Goal: Answer question/provide support: Share knowledge or assist other users

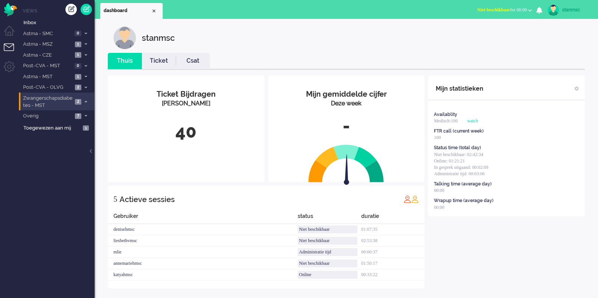
click at [59, 104] on span "Zwangerschapsdiabetes - MST" at bounding box center [47, 102] width 51 height 14
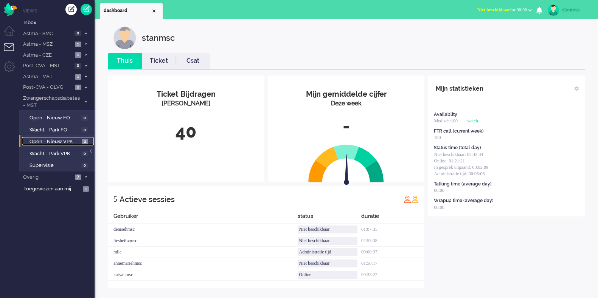
click at [56, 143] on span "Open - Nieuw VPK" at bounding box center [54, 141] width 50 height 7
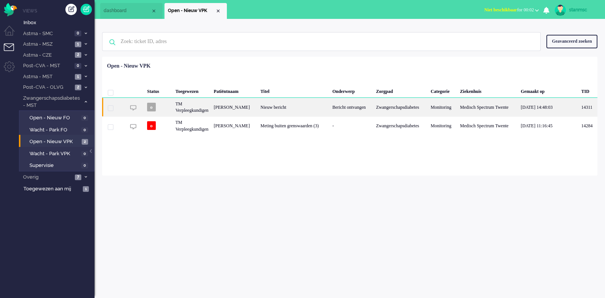
click at [197, 108] on div "TM Verpleegkundigen" at bounding box center [192, 107] width 38 height 19
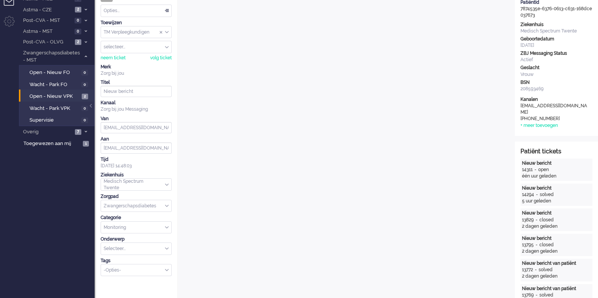
scroll to position [45, 0]
click at [113, 56] on div "neem ticket" at bounding box center [113, 59] width 25 height 6
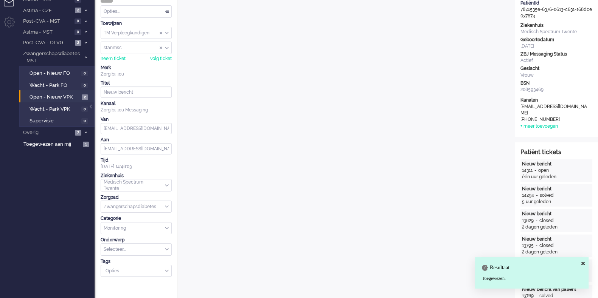
scroll to position [222, 0]
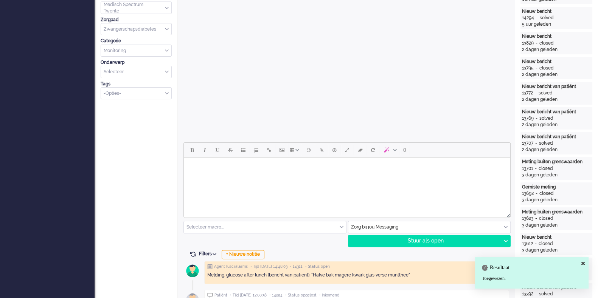
click at [339, 177] on html at bounding box center [347, 167] width 326 height 19
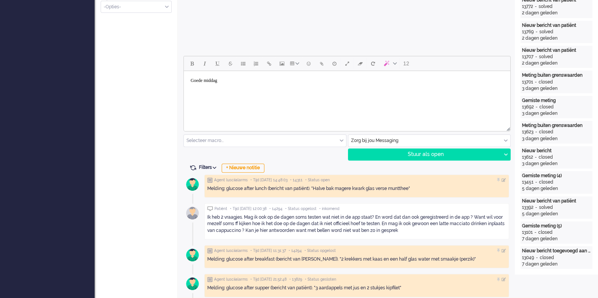
scroll to position [310, 0]
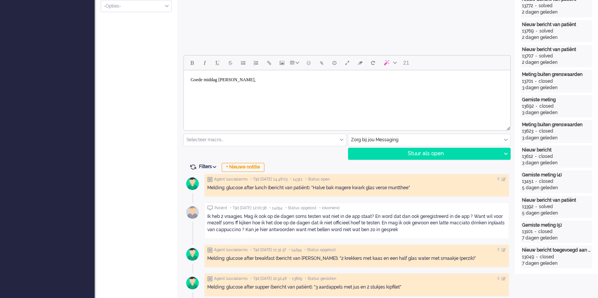
click at [200, 99] on html "Goede middag [PERSON_NAME]," at bounding box center [347, 85] width 326 height 31
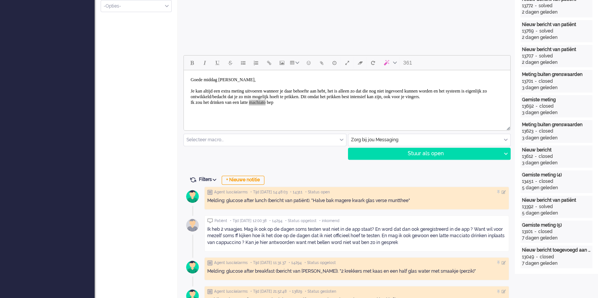
drag, startPoint x: 98, startPoint y: 36, endPoint x: 168, endPoint y: 131, distance: 118.2
click at [303, 112] on html "Goede middag [PERSON_NAME], Je kan altijd een extra meting uitvoeren wanneer je…" at bounding box center [347, 91] width 326 height 42
click at [301, 107] on body "Goede middag [PERSON_NAME], Je kan altijd een extra meting uitvoeren wanneer je…" at bounding box center [347, 91] width 320 height 36
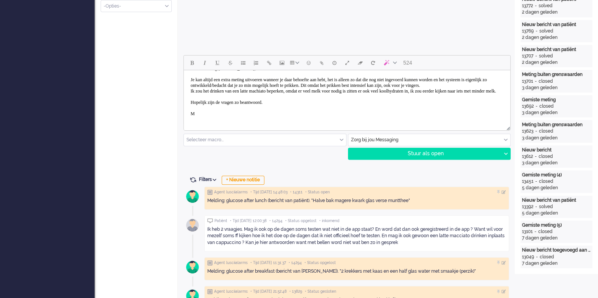
scroll to position [12, 0]
click at [376, 153] on div "Stuur als open" at bounding box center [424, 153] width 153 height 11
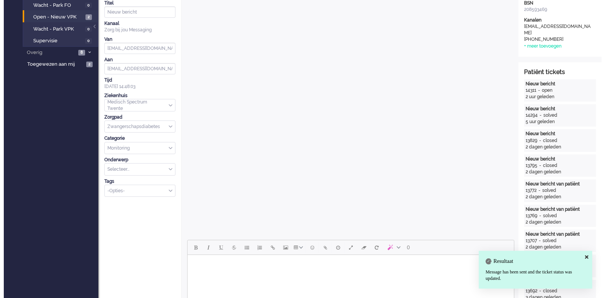
scroll to position [0, 0]
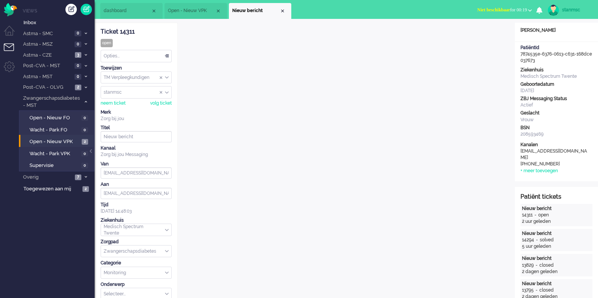
click at [138, 55] on div "Opties..." at bounding box center [136, 56] width 70 height 12
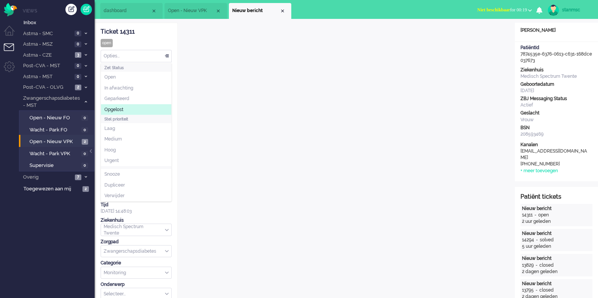
click at [137, 108] on li "Opgelost" at bounding box center [136, 109] width 70 height 11
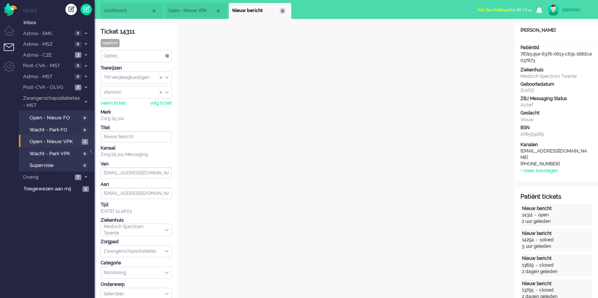
click at [281, 11] on div "Close tab" at bounding box center [282, 11] width 6 height 6
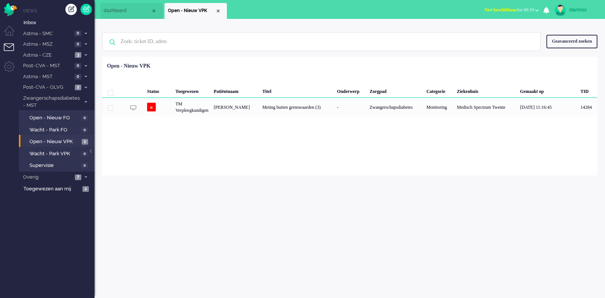
click at [485, 7] on span "Niet beschikbaar" at bounding box center [500, 9] width 33 height 5
click at [489, 29] on link "Online" at bounding box center [507, 33] width 60 height 8
click at [490, 33] on label "Online" at bounding box center [507, 34] width 60 height 6
